Goal: Task Accomplishment & Management: Use online tool/utility

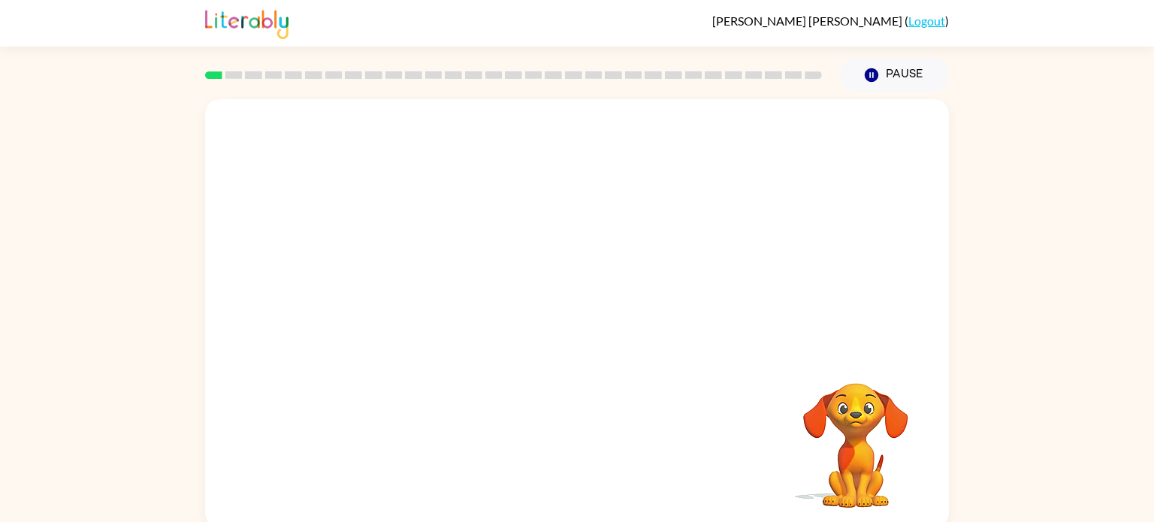
scroll to position [6, 0]
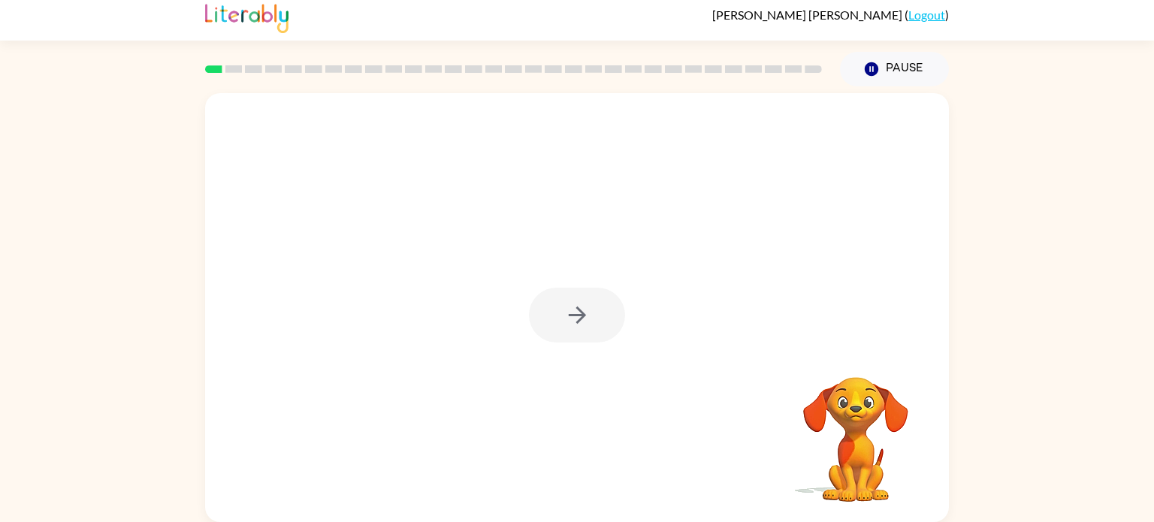
click at [592, 316] on div at bounding box center [577, 315] width 96 height 55
click at [592, 316] on button "button" at bounding box center [577, 315] width 96 height 55
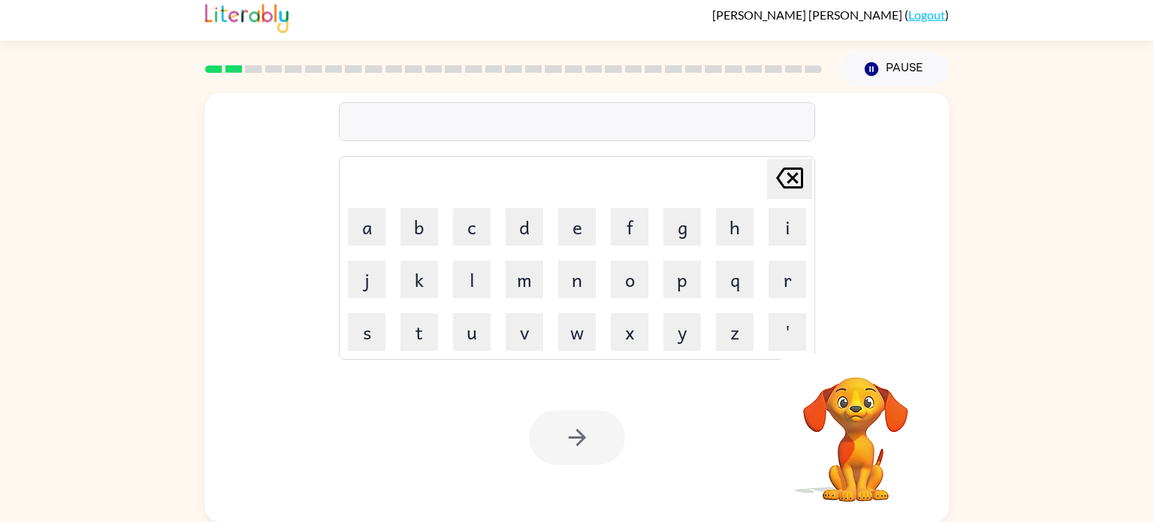
click at [860, 407] on video "Your browser must support playing .mp4 files to use Literably. Please try using…" at bounding box center [856, 429] width 150 height 150
click at [861, 421] on video "Your browser must support playing .mp4 files to use Literably. Please try using…" at bounding box center [856, 429] width 150 height 150
click at [850, 361] on icon "button" at bounding box center [856, 357] width 22 height 22
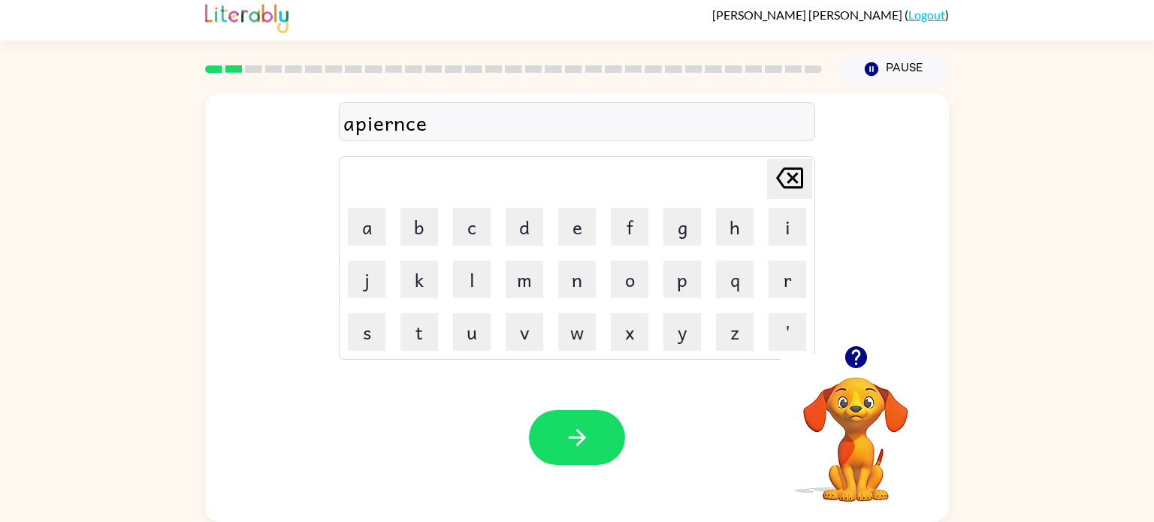
click at [850, 355] on icon "button" at bounding box center [856, 357] width 22 height 22
click at [859, 354] on icon "button" at bounding box center [856, 357] width 26 height 26
click at [573, 449] on icon "button" at bounding box center [577, 438] width 26 height 26
click at [601, 424] on button "button" at bounding box center [577, 437] width 96 height 55
click at [837, 356] on button "button" at bounding box center [856, 357] width 38 height 38
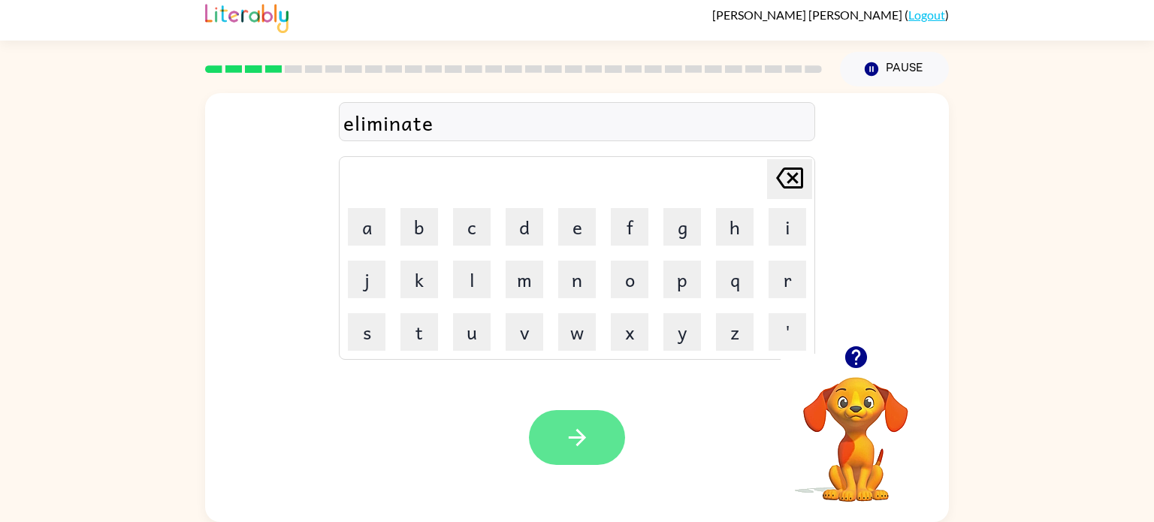
click at [591, 432] on button "button" at bounding box center [577, 437] width 96 height 55
click at [586, 443] on icon "button" at bounding box center [577, 438] width 26 height 26
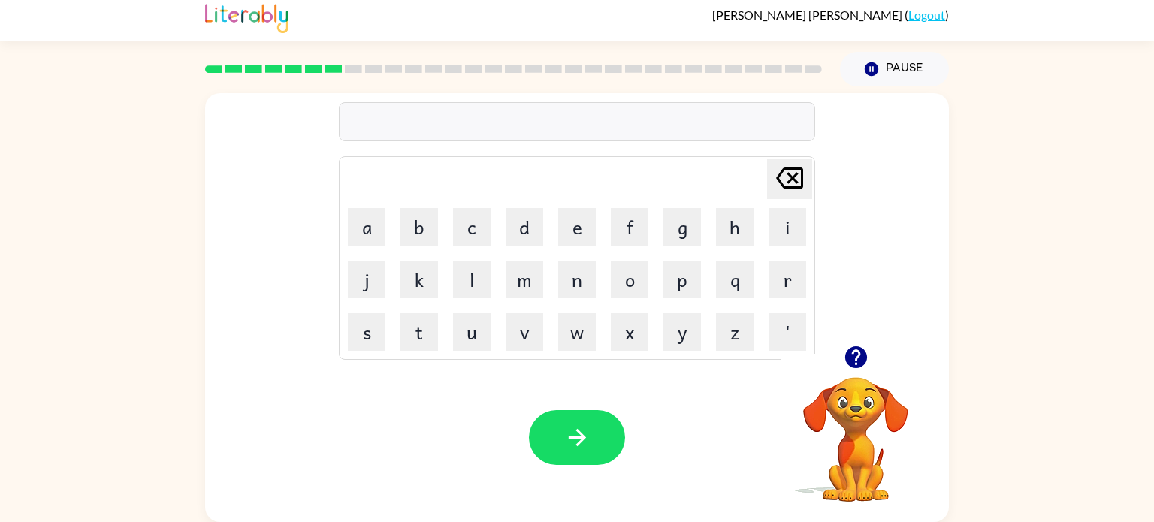
click at [858, 352] on icon "button" at bounding box center [856, 357] width 26 height 26
click at [858, 351] on icon "button" at bounding box center [856, 357] width 26 height 26
click at [855, 350] on icon "button" at bounding box center [856, 357] width 26 height 26
click at [851, 364] on icon "button" at bounding box center [856, 357] width 22 height 22
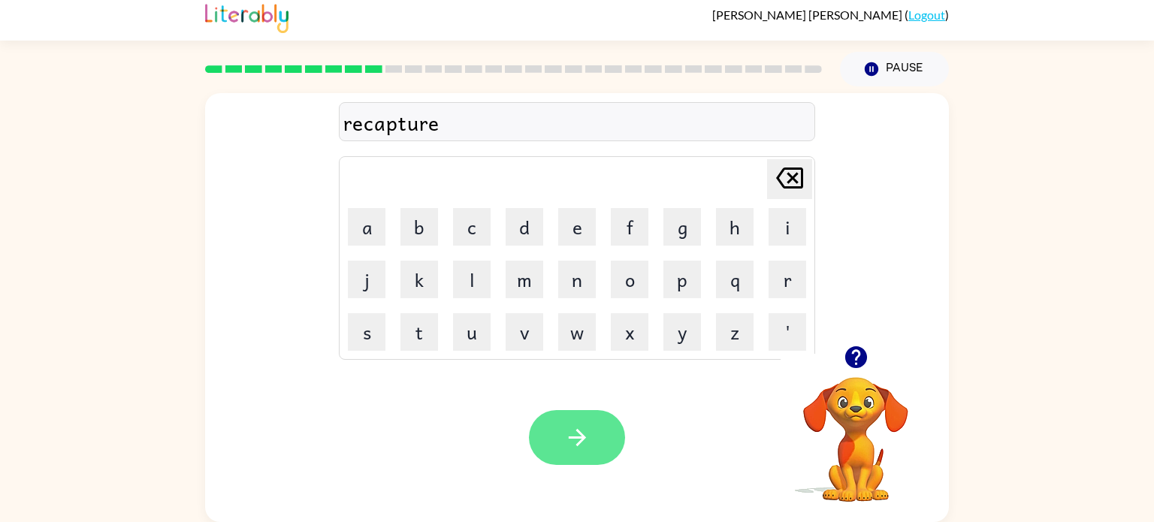
click at [571, 449] on icon "button" at bounding box center [577, 438] width 26 height 26
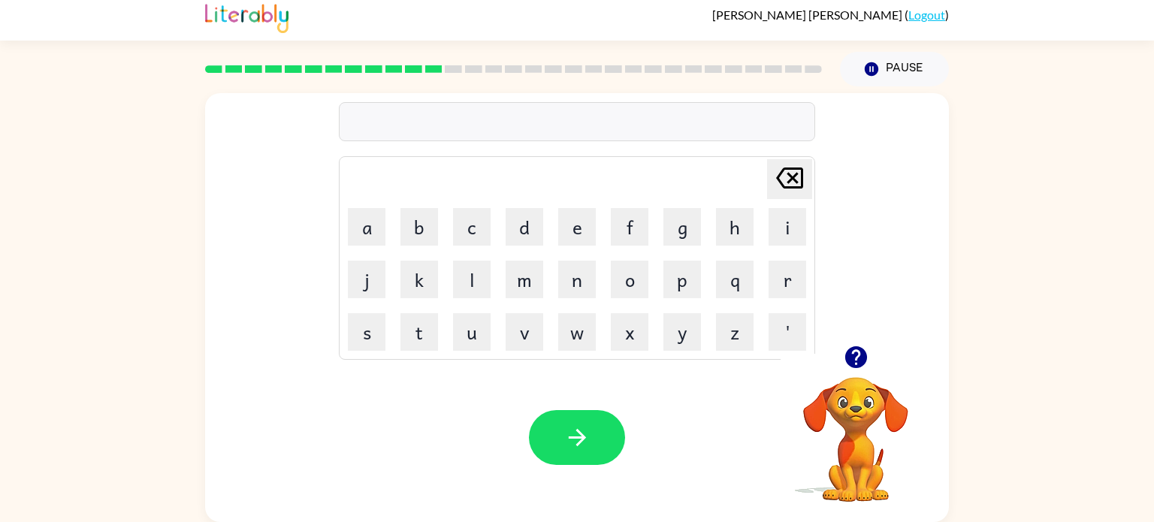
click at [854, 347] on icon "button" at bounding box center [856, 357] width 22 height 22
click at [860, 358] on icon "button" at bounding box center [856, 357] width 22 height 22
click at [859, 358] on icon "button" at bounding box center [856, 357] width 22 height 22
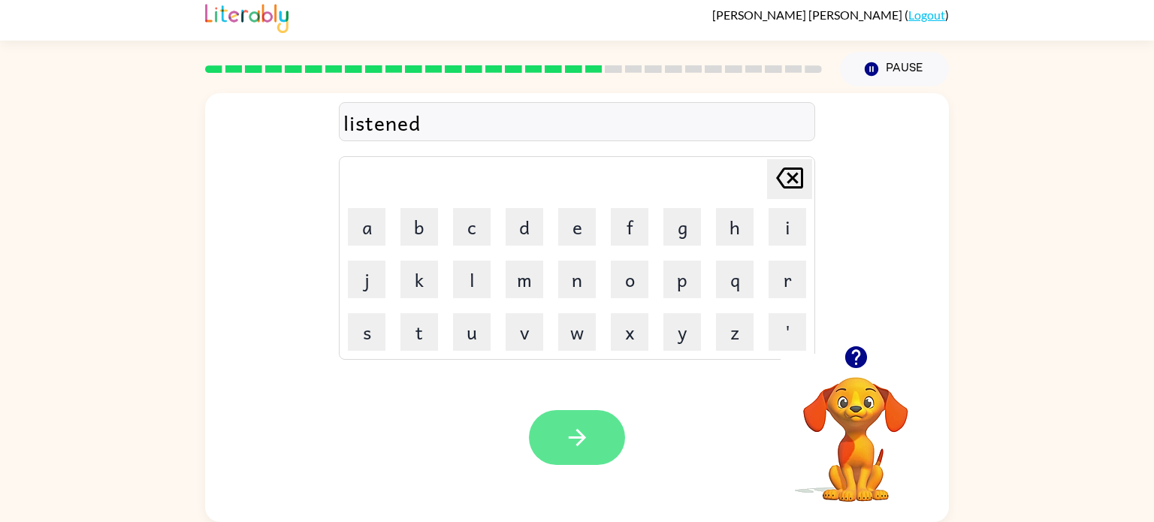
click at [608, 441] on button "button" at bounding box center [577, 437] width 96 height 55
click at [579, 446] on icon "button" at bounding box center [577, 438] width 26 height 26
click at [852, 364] on icon "button" at bounding box center [856, 357] width 22 height 22
click at [600, 450] on button "button" at bounding box center [577, 437] width 96 height 55
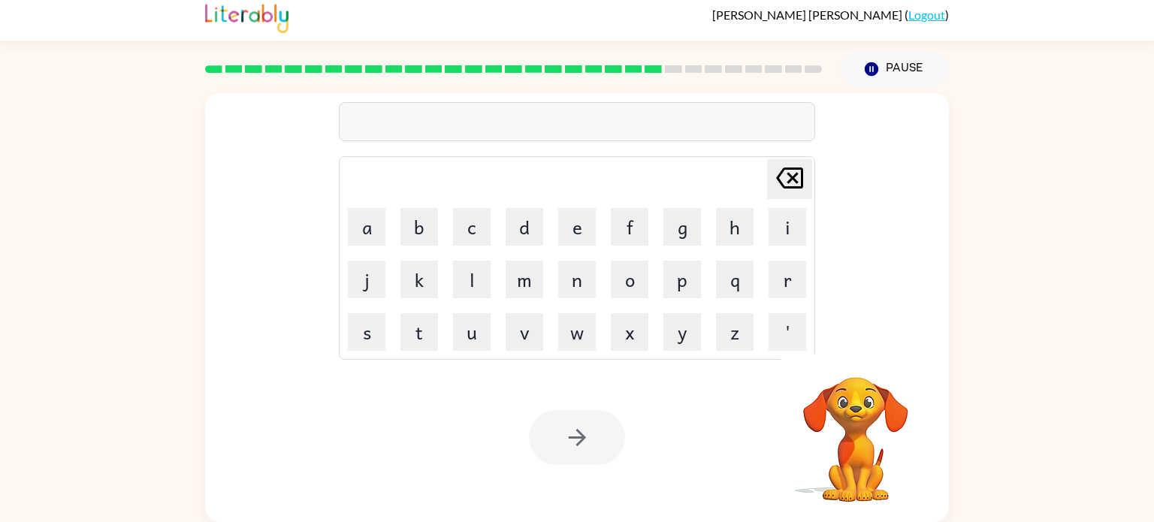
click at [667, 71] on rect at bounding box center [673, 69] width 17 height 8
click at [661, 71] on rect at bounding box center [653, 69] width 17 height 8
click at [673, 65] on icon at bounding box center [673, 69] width 17 height 8
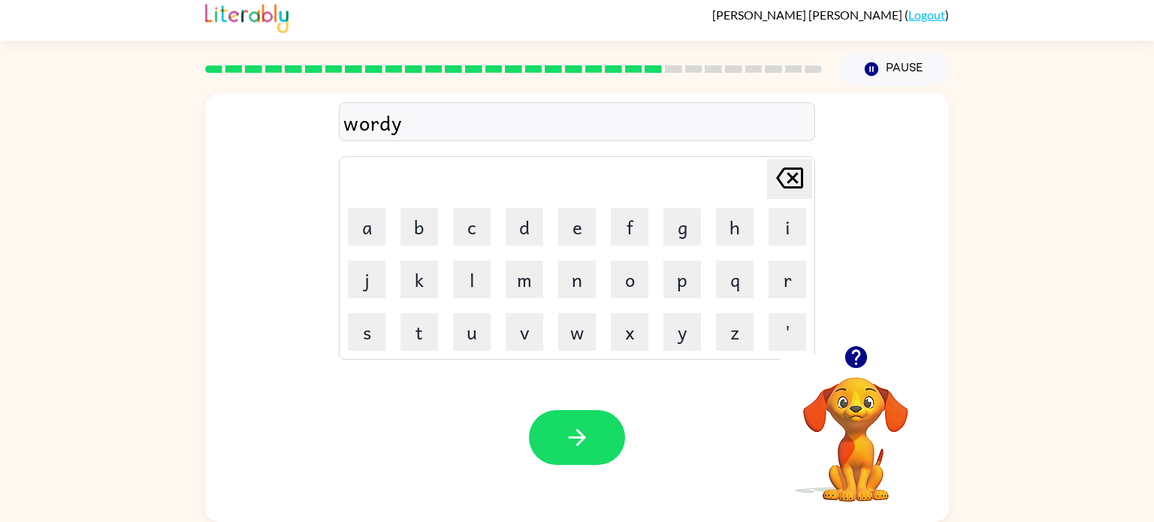
click at [856, 380] on video "Your browser must support playing .mp4 files to use Literably. Please try using…" at bounding box center [856, 429] width 150 height 150
click at [862, 361] on icon "button" at bounding box center [856, 357] width 22 height 22
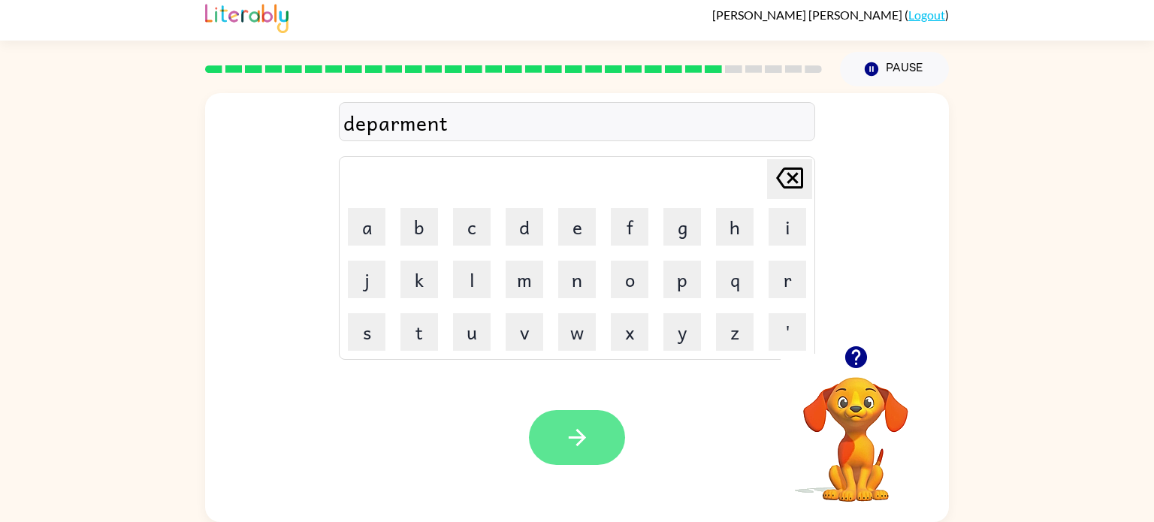
click at [595, 448] on button "button" at bounding box center [577, 437] width 96 height 55
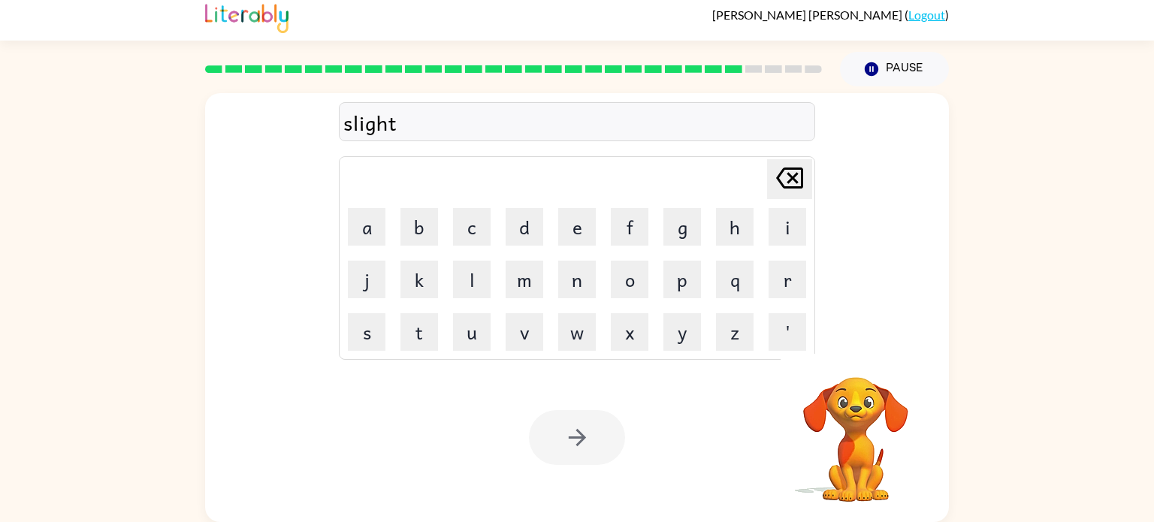
click at [619, 439] on div at bounding box center [577, 437] width 96 height 55
click at [605, 443] on div at bounding box center [577, 437] width 96 height 55
click at [592, 445] on div at bounding box center [577, 437] width 96 height 55
click at [593, 445] on div at bounding box center [577, 437] width 96 height 55
click at [575, 448] on icon "button" at bounding box center [577, 438] width 26 height 26
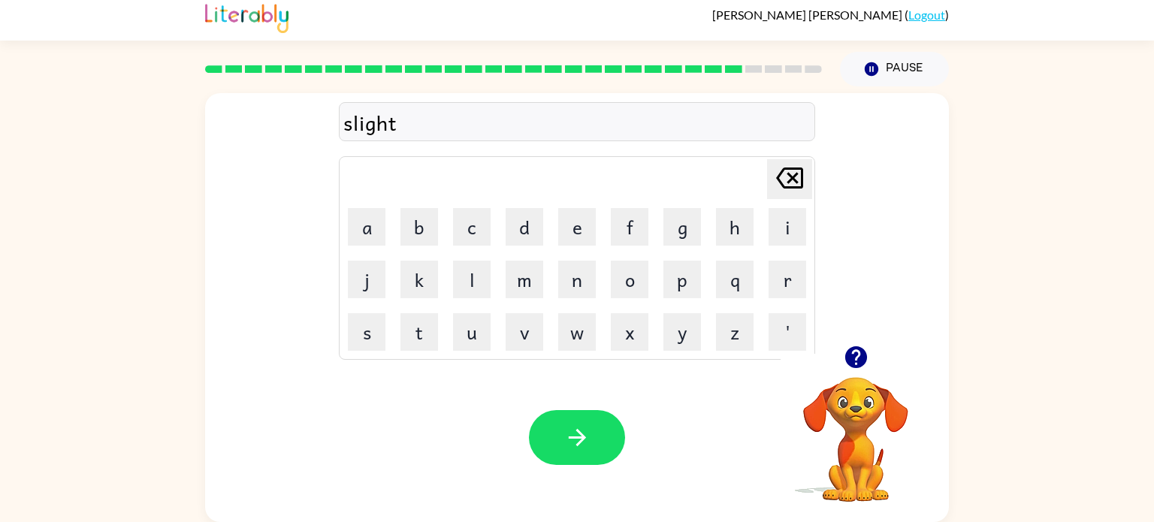
click at [586, 441] on div at bounding box center [577, 437] width 96 height 55
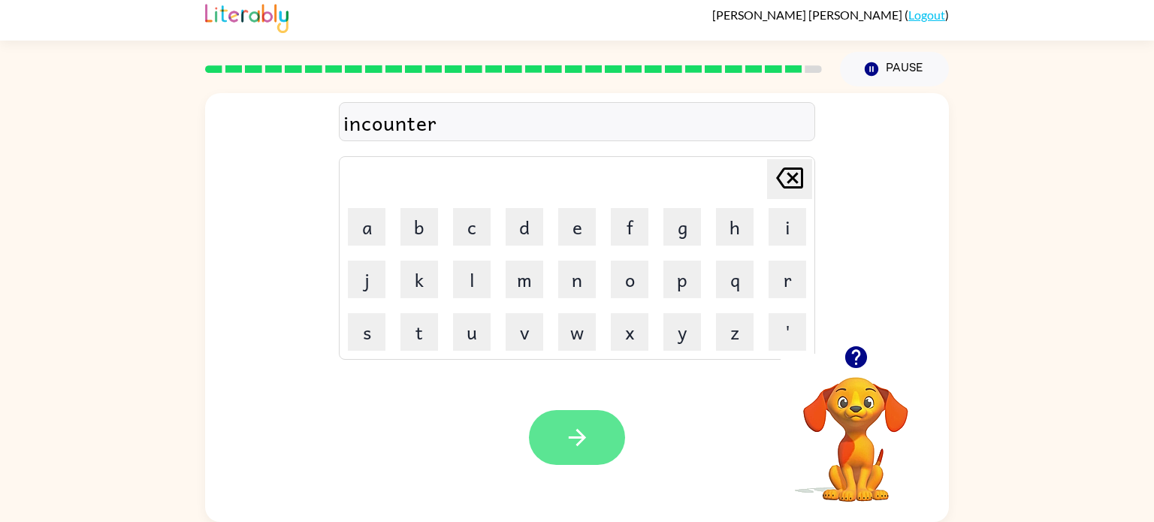
click at [570, 441] on icon "button" at bounding box center [577, 438] width 26 height 26
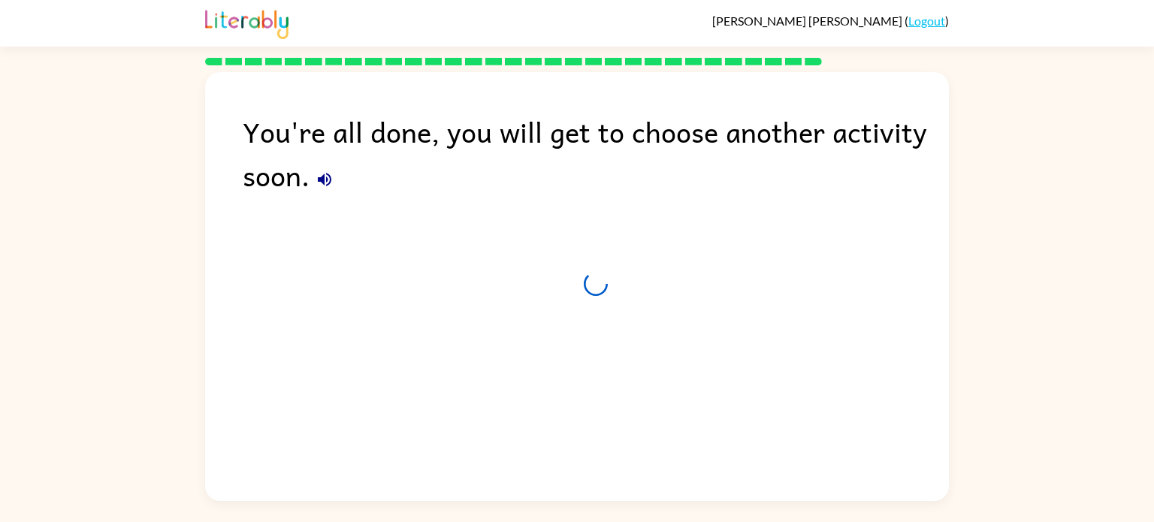
scroll to position [0, 0]
